Goal: Navigation & Orientation: Find specific page/section

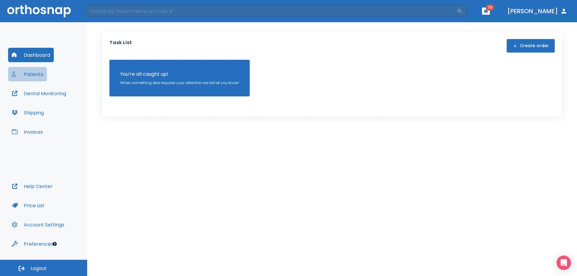
click at [41, 73] on button "Patients" at bounding box center [27, 74] width 39 height 14
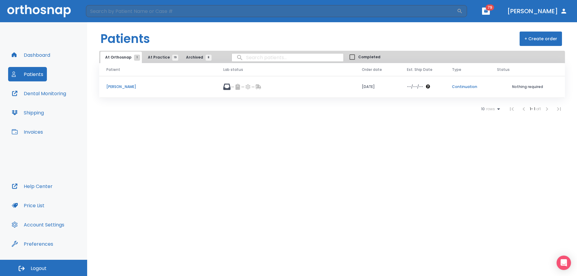
click at [158, 59] on span "At Practice 19" at bounding box center [161, 57] width 27 height 5
